Goal: Information Seeking & Learning: Learn about a topic

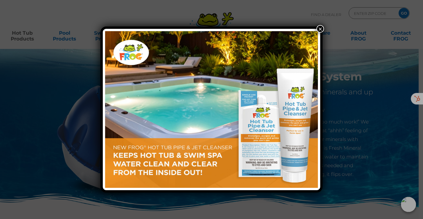
click at [322, 28] on button "×" at bounding box center [321, 29] width 8 height 8
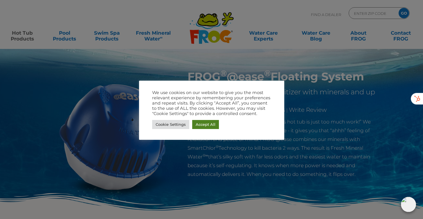
click at [208, 121] on link "Accept All" at bounding box center [205, 124] width 27 height 9
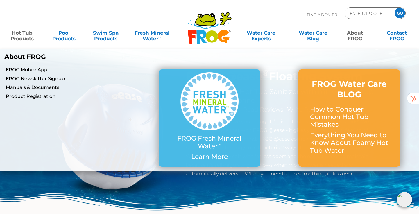
click at [353, 36] on link "About FROG" at bounding box center [355, 33] width 33 height 12
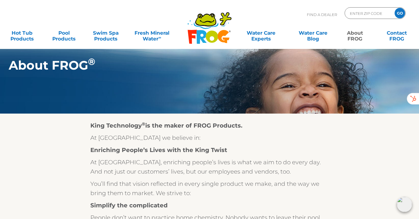
scroll to position [3, 0]
